Goal: Information Seeking & Learning: Learn about a topic

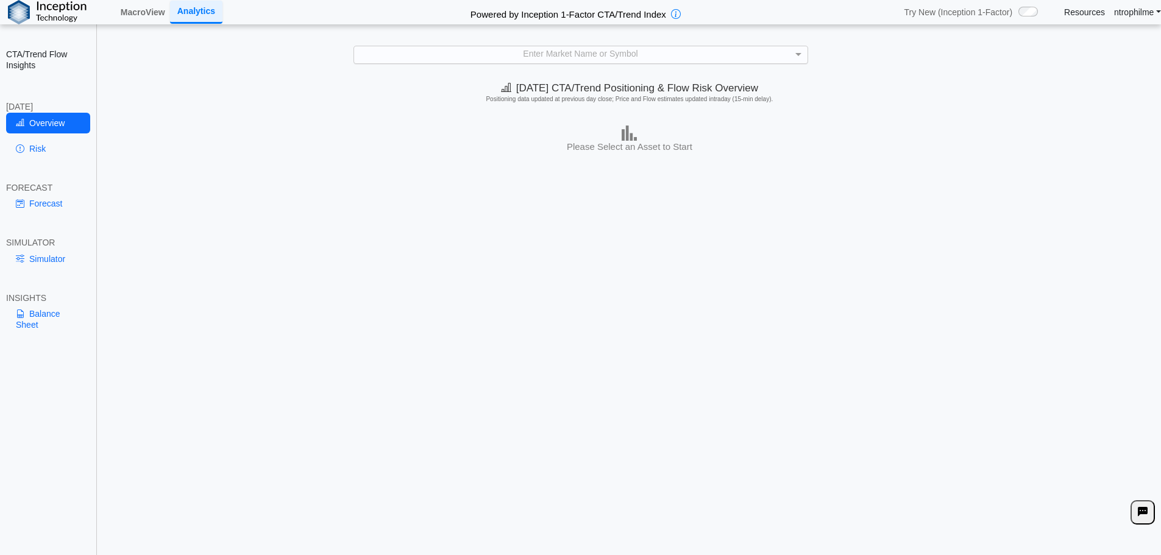
click at [458, 55] on div "Enter Market Name or Symbol" at bounding box center [580, 54] width 453 height 16
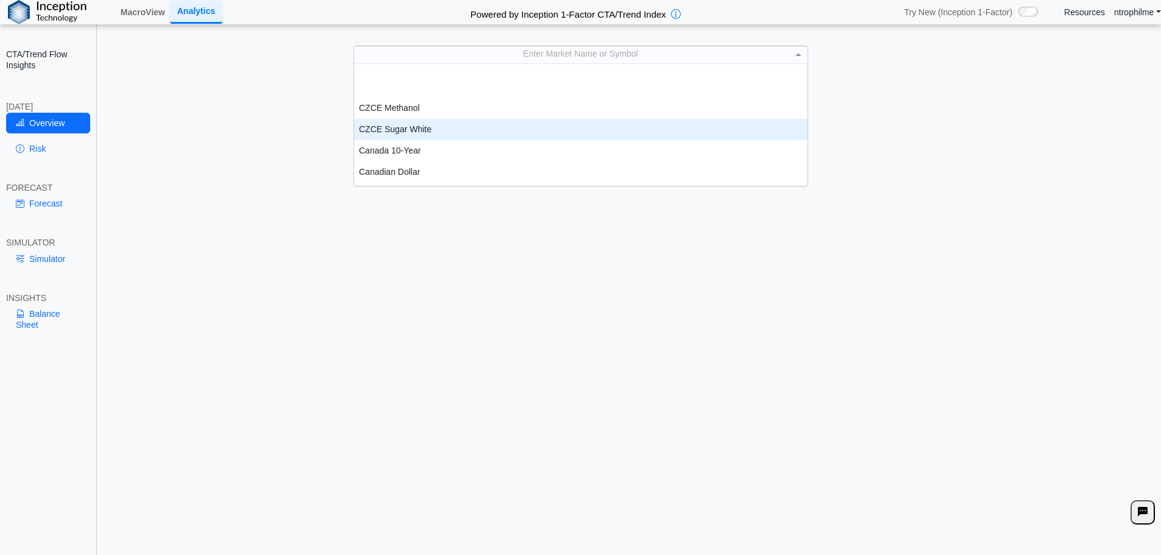
scroll to position [320, 0]
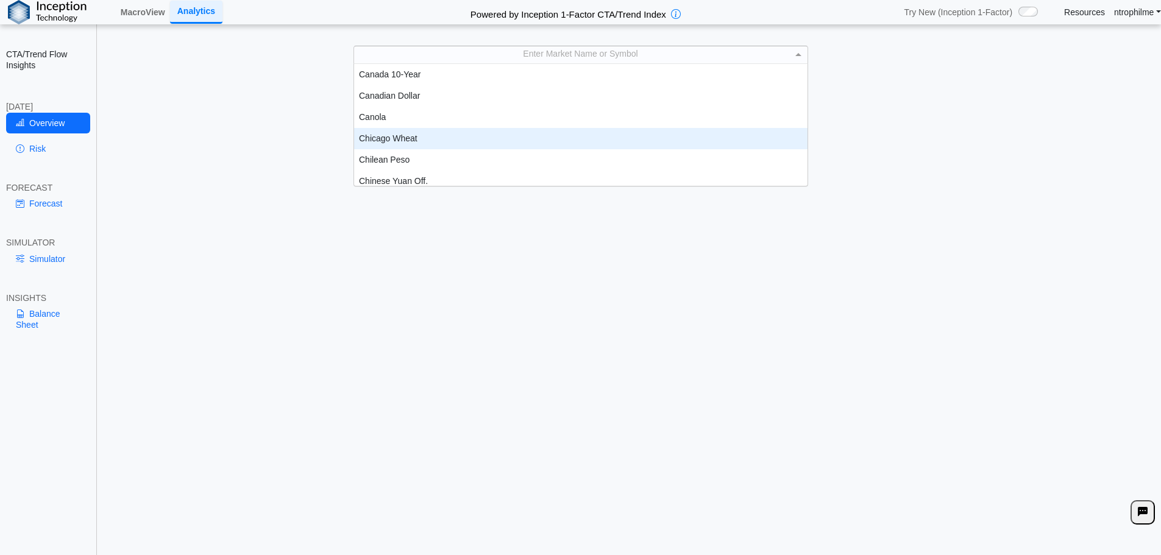
click at [397, 140] on div "Chicago Wheat" at bounding box center [580, 138] width 453 height 21
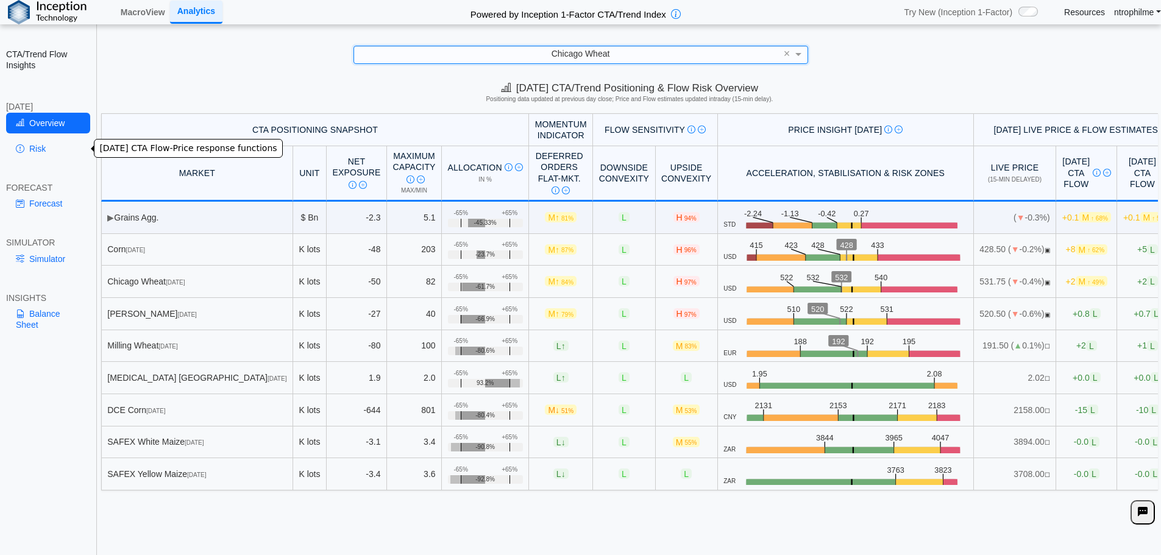
click at [42, 145] on link "Risk" at bounding box center [48, 148] width 84 height 21
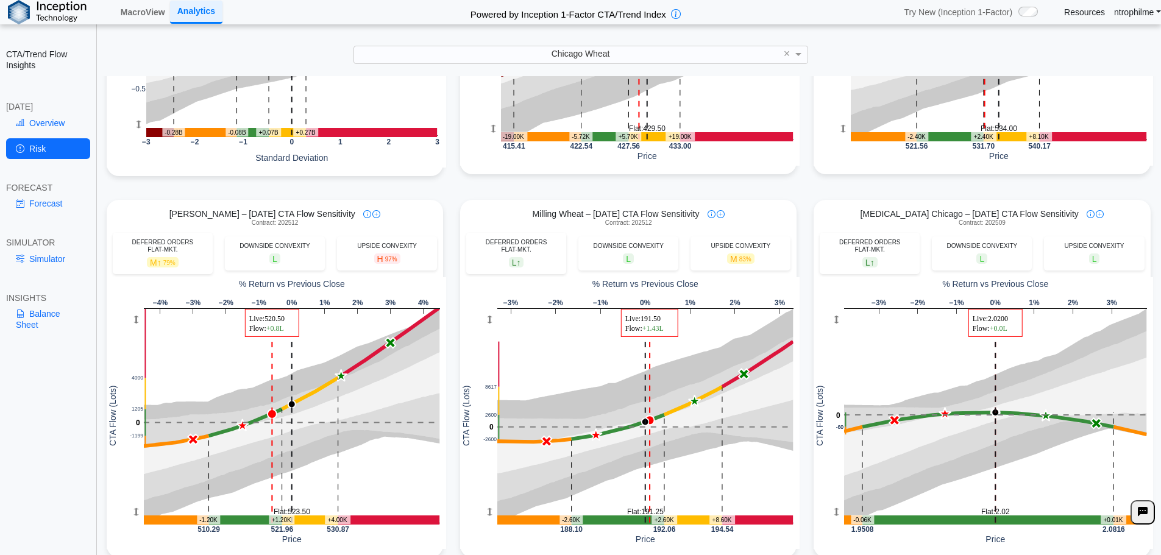
scroll to position [0, 0]
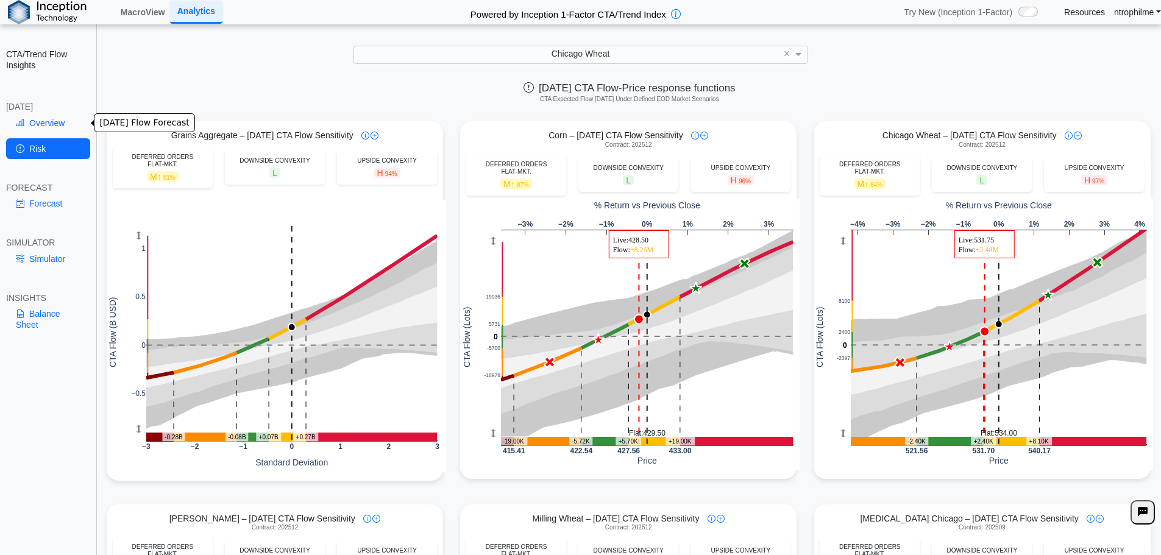
click at [15, 118] on link "Overview" at bounding box center [48, 123] width 84 height 21
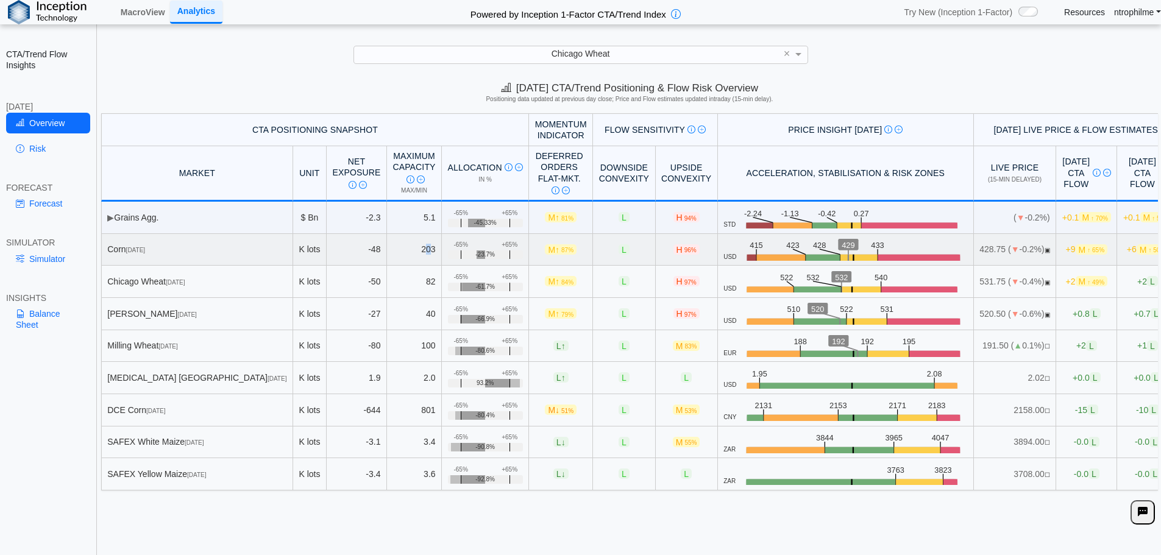
drag, startPoint x: 376, startPoint y: 249, endPoint x: 383, endPoint y: 249, distance: 6.7
click at [387, 249] on td "203" at bounding box center [414, 250] width 55 height 32
click at [958, 93] on div "[DATE] CTA/Trend Positioning & Flow Risk Overview Positioning data updated at p…" at bounding box center [629, 94] width 1063 height 37
click at [27, 330] on link "Balance Sheet" at bounding box center [48, 319] width 84 height 32
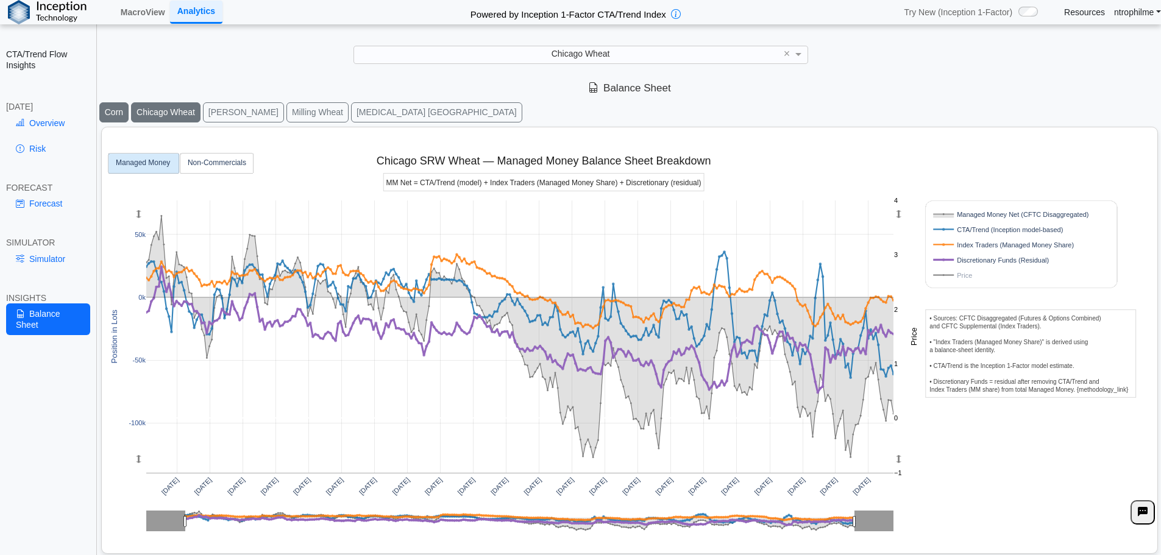
click at [112, 107] on button "Corn" at bounding box center [113, 112] width 29 height 20
